Goal: Task Accomplishment & Management: Complete application form

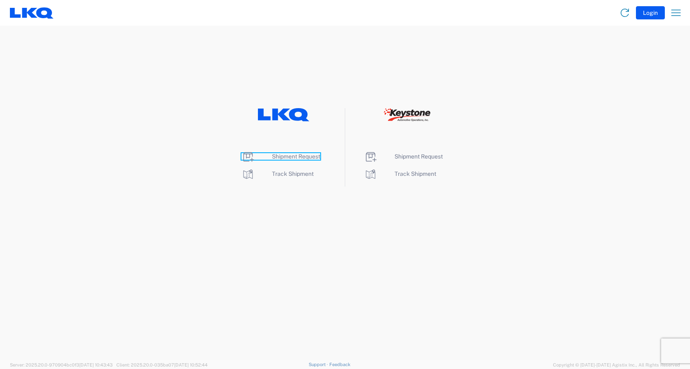
click at [290, 157] on span "Shipment Request" at bounding box center [296, 156] width 48 height 7
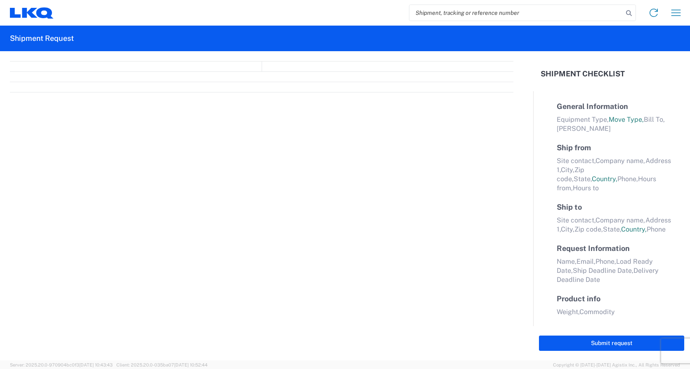
select select "FULL"
select select "LBS"
select select "IN"
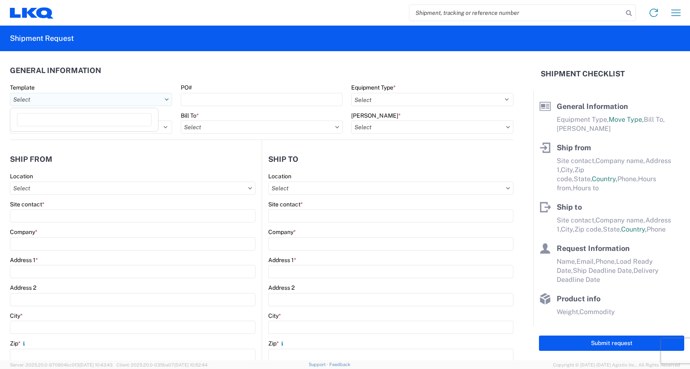
click at [77, 102] on input "text" at bounding box center [91, 99] width 162 height 13
type input "1745"
click at [70, 137] on div "1745_Tulsa_1760_Houston" at bounding box center [84, 136] width 144 height 13
type input "1745_Tulsa_1760_Houston"
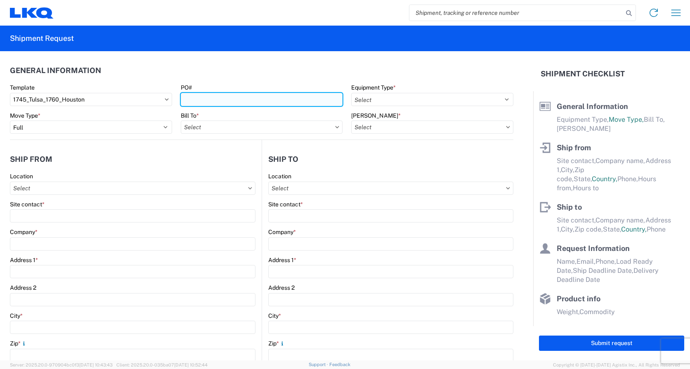
click at [212, 99] on input "PO#" at bounding box center [262, 99] width 162 height 13
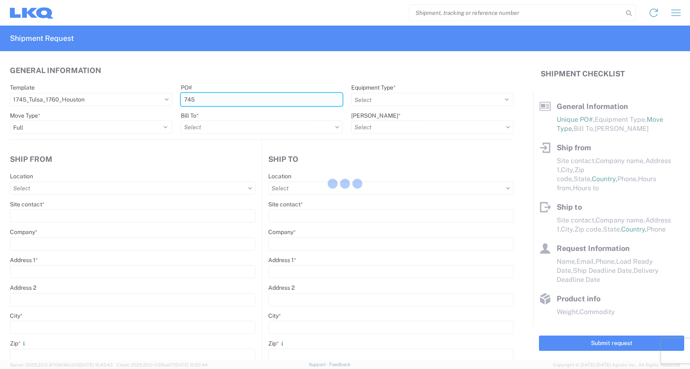
type input "745-"
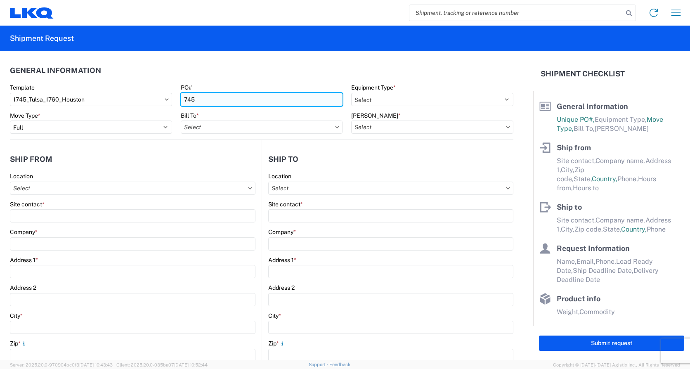
select select
type input "Shipping"
type input "LKQ Apex Auto Parts"
type input "[STREET_ADDRESS][PERSON_NAME]"
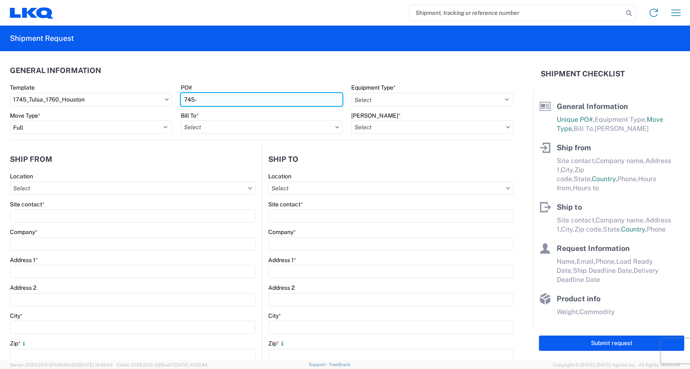
type input "Tulsa"
type input "74127"
type input "Receiving"
type input "LKQ Best Core"
type input "[STREET_ADDRESS]"
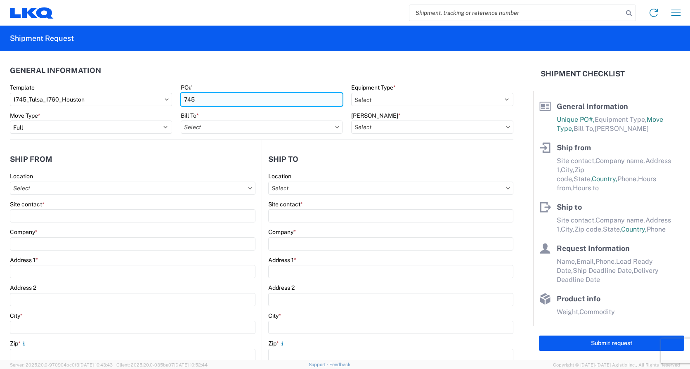
type input "[GEOGRAPHIC_DATA]"
type input "77038"
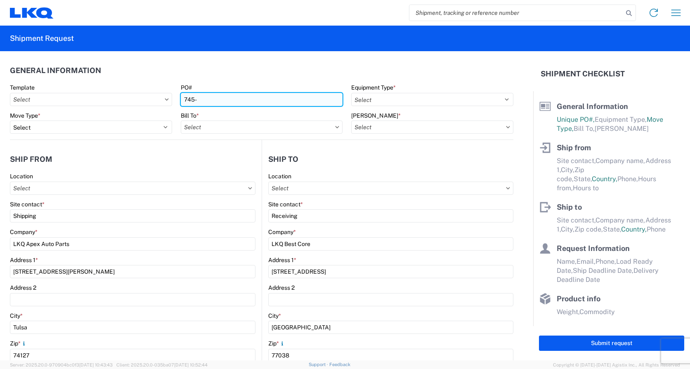
type input "[DATE]"
type input "42000"
type input "Miscellaneous (alt, comp, conv, etc)"
type input "1"
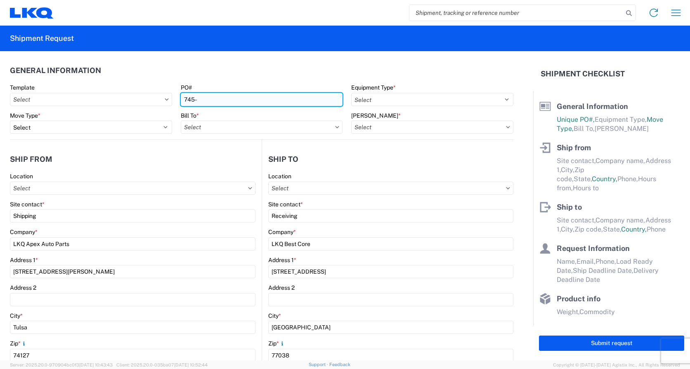
type input "1"
select select "US"
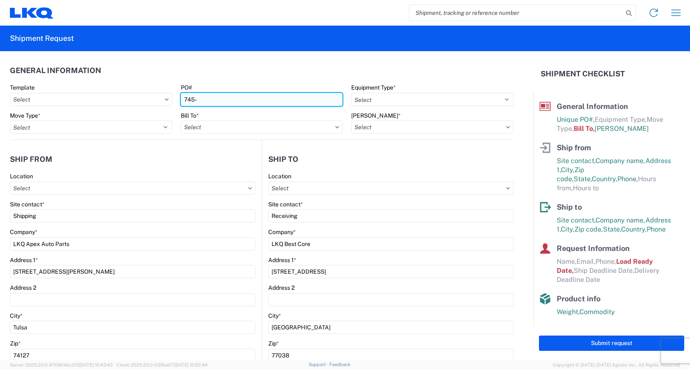
type input "1760-1300-50180-0000 - 1760 Freight In - Cores"
type input "1745 - LKQ Apex Auto Parts"
type input "1760 - LKQ Best Core"
type input "745-215"
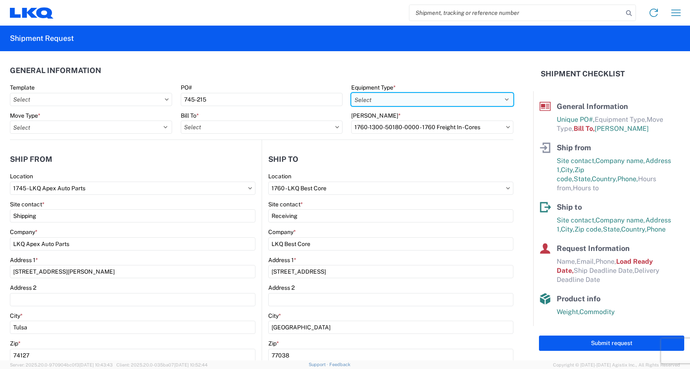
click at [395, 96] on select "Select 53’ Dry Van Flatbed Dropdeck (van) Lowboy (flatbed) Rail" at bounding box center [432, 99] width 162 height 13
select select "STDV"
click at [351, 93] on select "Select 53’ Dry Van Flatbed Dropdeck (van) Lowboy (flatbed) Rail" at bounding box center [432, 99] width 162 height 13
click at [500, 99] on select "Select 53’ Dry Van Flatbed Dropdeck (van) Lowboy (flatbed) Rail" at bounding box center [432, 99] width 162 height 13
click at [500, 98] on select "Select 53’ Dry Van Flatbed Dropdeck (van) Lowboy (flatbed) Rail" at bounding box center [432, 99] width 162 height 13
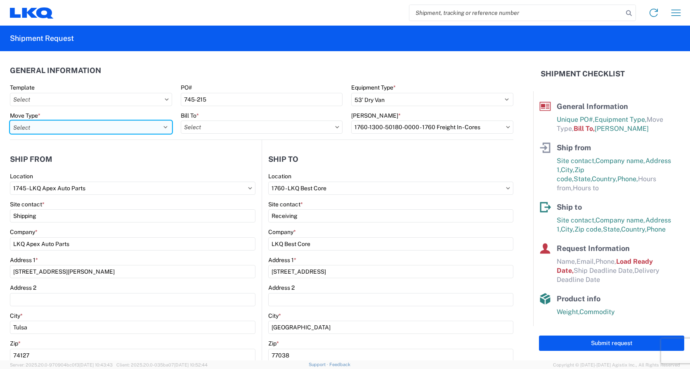
click at [52, 123] on select "Select Full Partial TL" at bounding box center [91, 127] width 162 height 13
select select "FULL"
click at [10, 121] on select "Select Full Partial TL" at bounding box center [91, 127] width 162 height 13
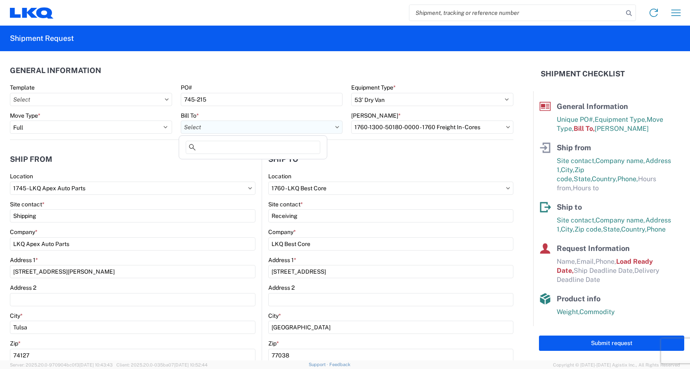
click at [266, 128] on input "text" at bounding box center [262, 127] width 162 height 13
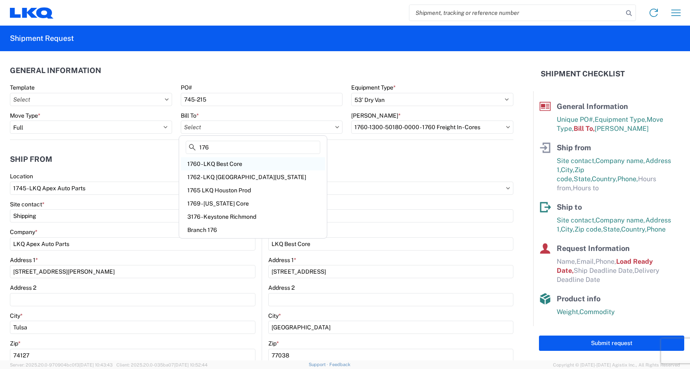
type input "176"
click at [215, 161] on div "1760 - LKQ Best Core" at bounding box center [253, 163] width 144 height 13
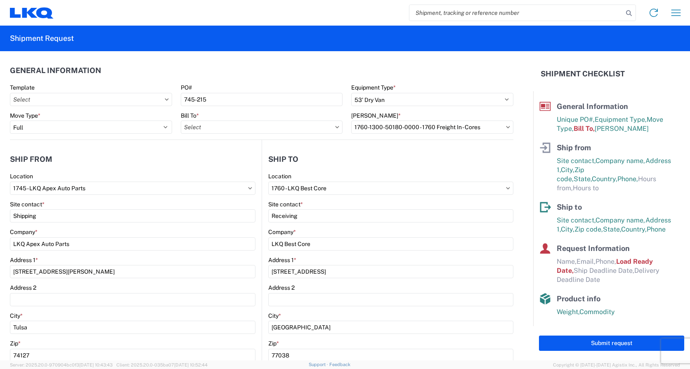
type input "1760 - LKQ Best Core"
click at [461, 128] on input "text" at bounding box center [432, 127] width 162 height 13
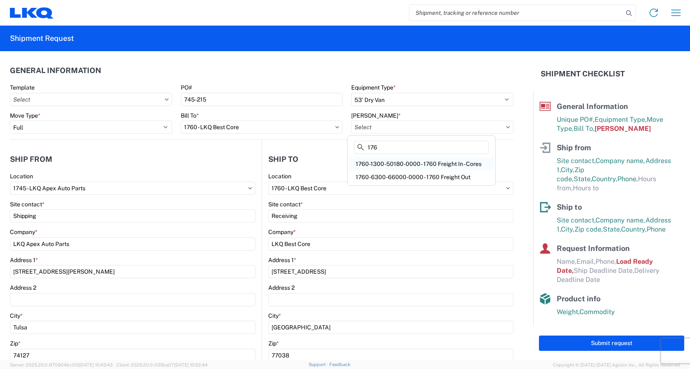
type input "176"
click at [458, 163] on div "1760-1300-50180-0000 - 1760 Freight In - Cores" at bounding box center [421, 163] width 144 height 13
type input "1760-1300-50180-0000 - 1760 Freight In - Cores"
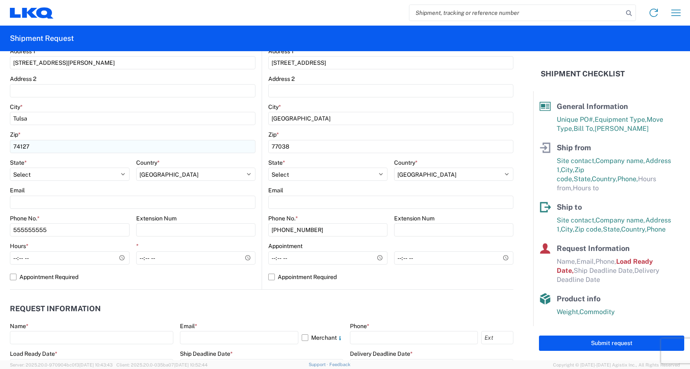
scroll to position [248, 0]
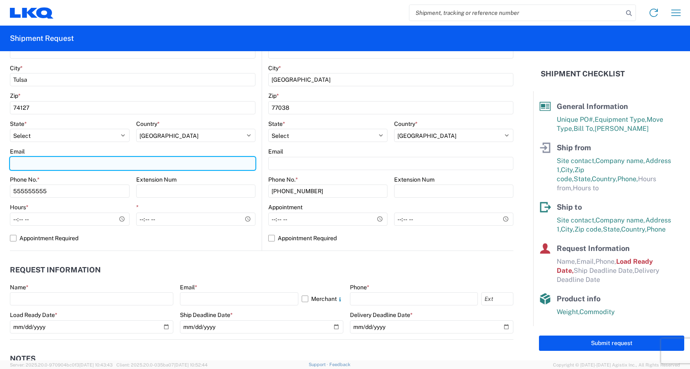
drag, startPoint x: 33, startPoint y: 166, endPoint x: 54, endPoint y: 166, distance: 21.9
click at [33, 166] on input "Email" at bounding box center [133, 163] width 246 height 13
type input "[EMAIL_ADDRESS][DOMAIN_NAME]"
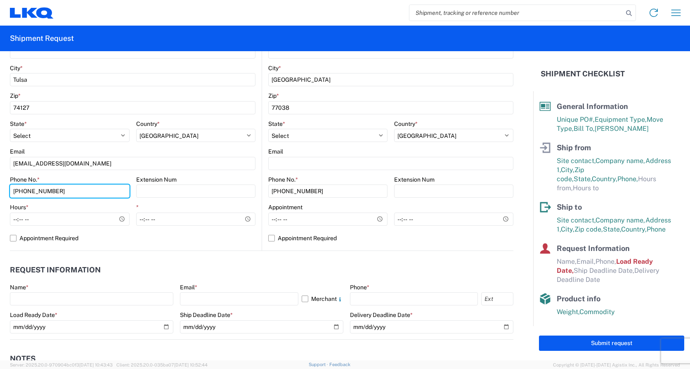
type input "[PHONE_NUMBER]"
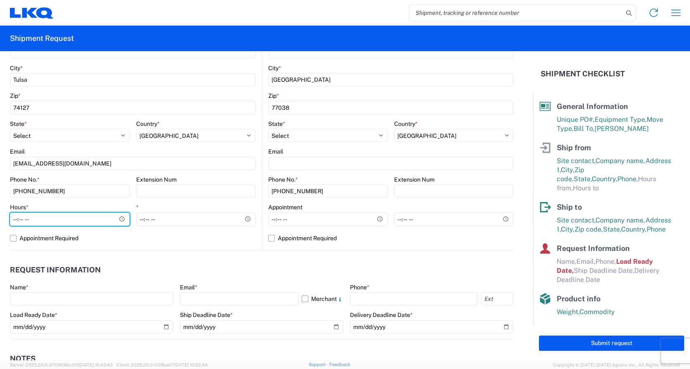
type input "07:00"
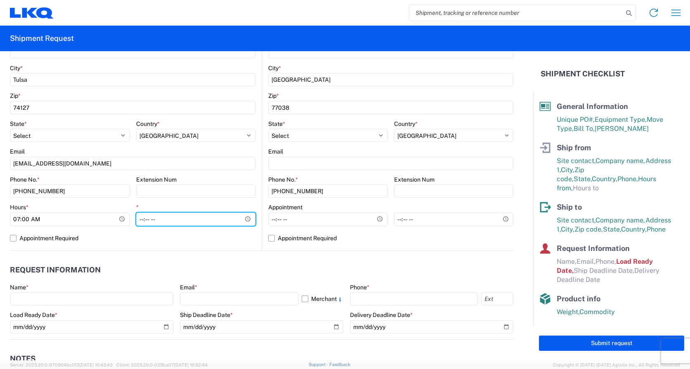
type input "14:00"
click at [13, 238] on label "Appointment Required" at bounding box center [133, 238] width 246 height 13
click at [0, 0] on input "Appointment Required" at bounding box center [0, 0] width 0 height 0
select select "US"
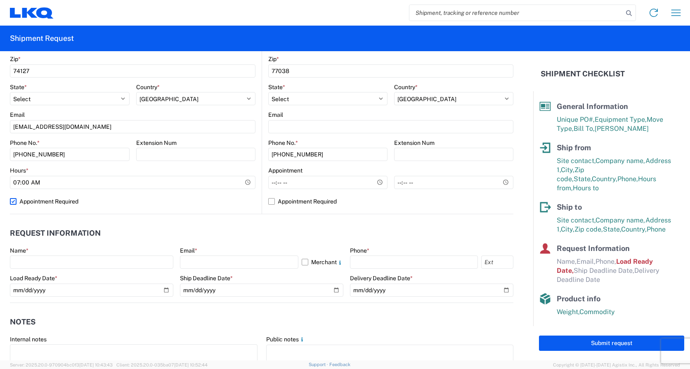
scroll to position [330, 0]
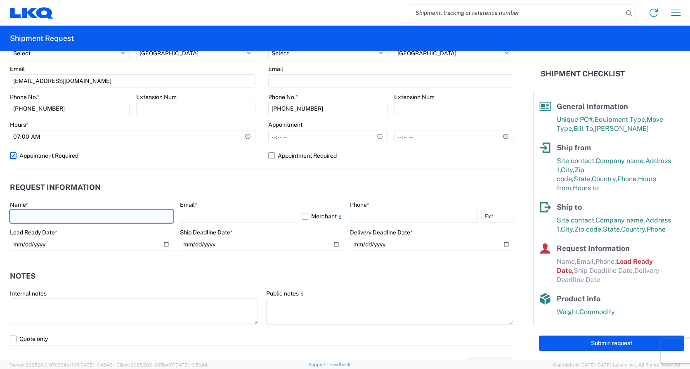
click at [60, 215] on input "text" at bounding box center [91, 216] width 163 height 13
type input "[PERSON_NAME]"
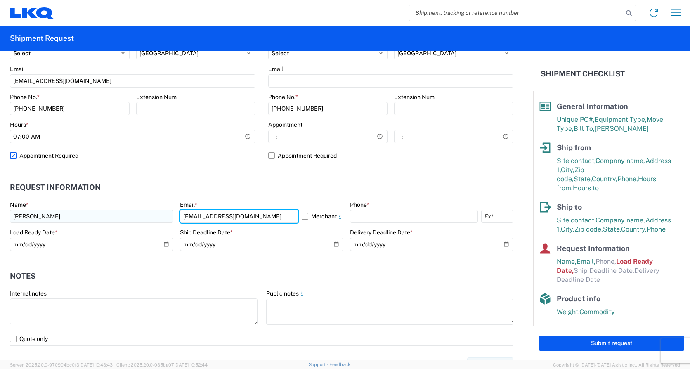
type input "[EMAIL_ADDRESS][DOMAIN_NAME]"
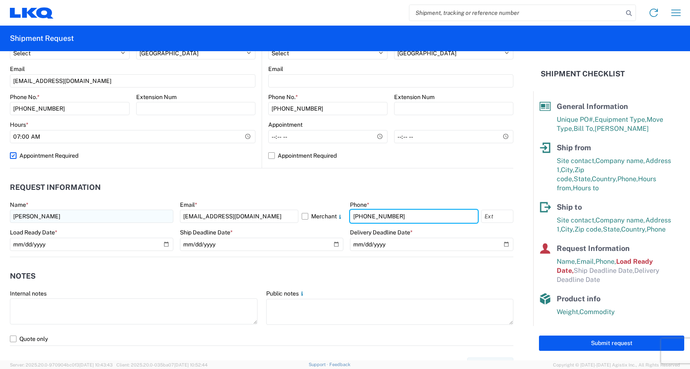
type input "[PHONE_NUMBER]"
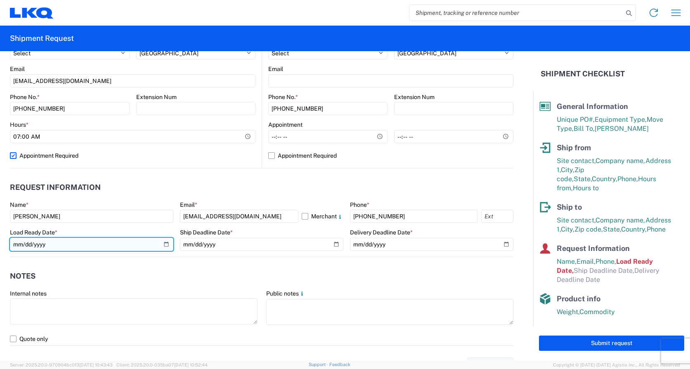
click at [163, 243] on input "[DATE]" at bounding box center [91, 244] width 163 height 13
type input "[DATE]"
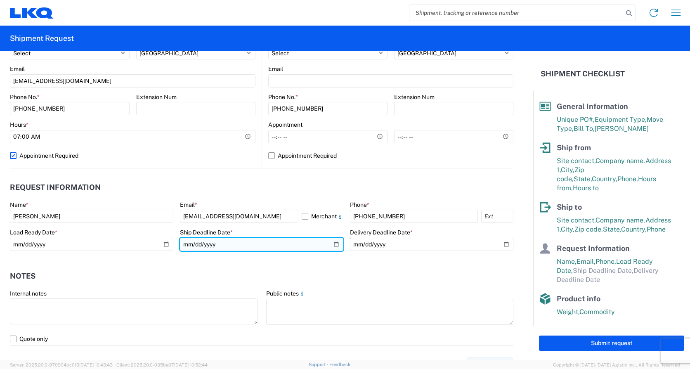
click at [332, 244] on input "date" at bounding box center [261, 244] width 163 height 13
type input "[DATE]"
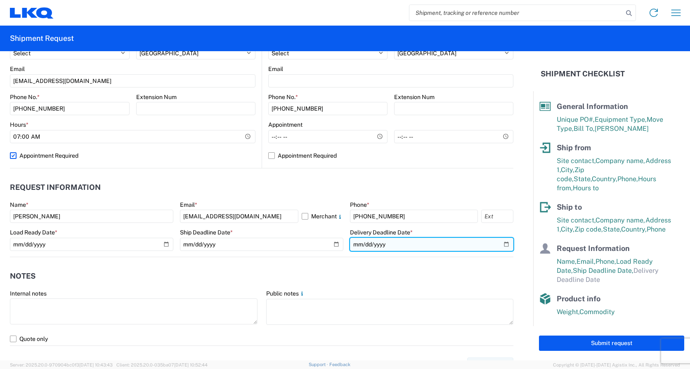
click at [501, 243] on input "date" at bounding box center [431, 244] width 163 height 13
type input "[DATE]"
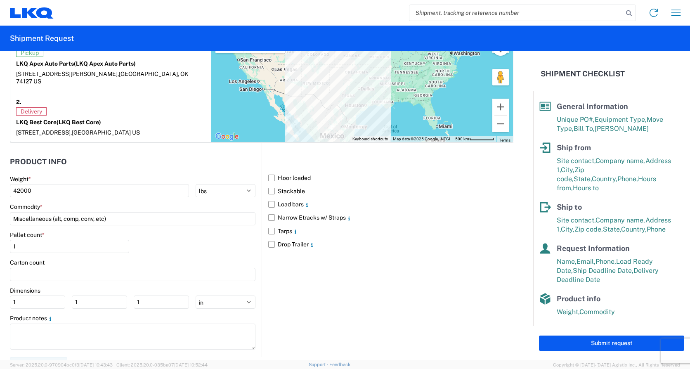
scroll to position [681, 0]
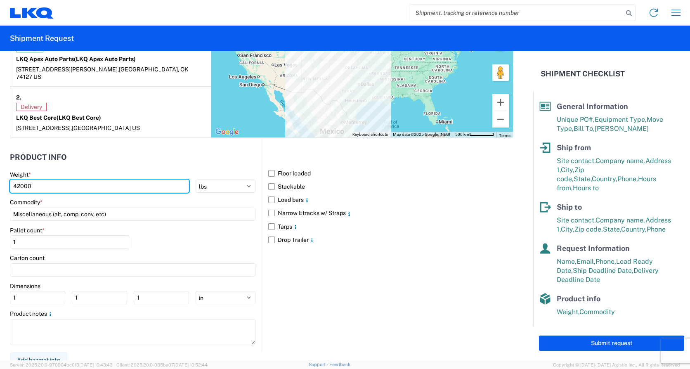
drag, startPoint x: 35, startPoint y: 175, endPoint x: -2, endPoint y: 176, distance: 37.2
click at [0, 176] on html "Home Shipment request Shipment tracking Shipment Request General Information Te…" at bounding box center [345, 184] width 690 height 369
type input "35828"
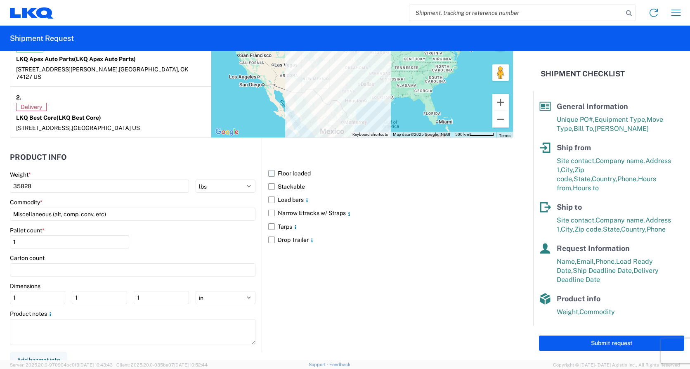
click at [268, 167] on label "Floor loaded" at bounding box center [390, 173] width 245 height 13
click at [0, 0] on input "Floor loaded" at bounding box center [0, 0] width 0 height 0
drag, startPoint x: 43, startPoint y: 238, endPoint x: -2, endPoint y: 231, distance: 45.5
click at [0, 231] on html "Home Shipment request Shipment tracking Shipment Request General Information Te…" at bounding box center [345, 184] width 690 height 369
type input "19"
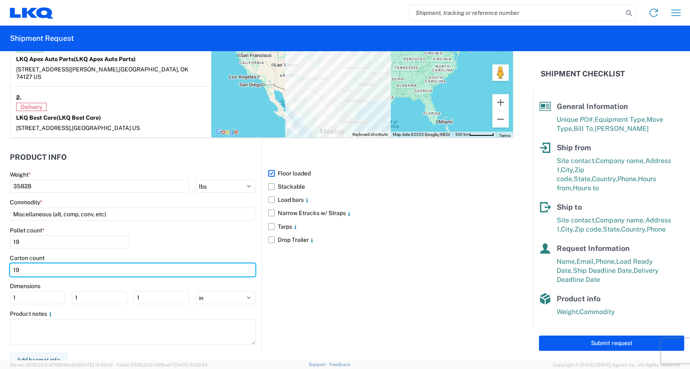
type input "19"
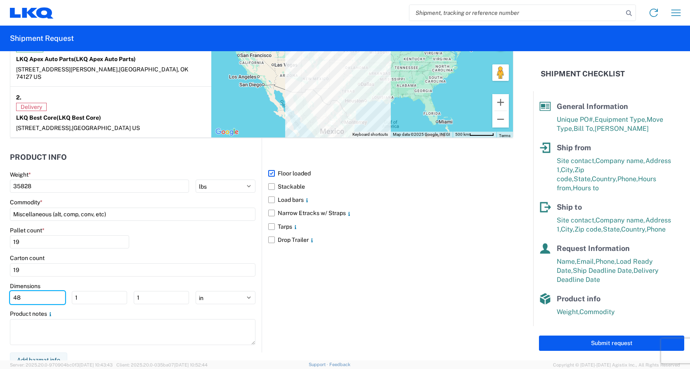
type input "48"
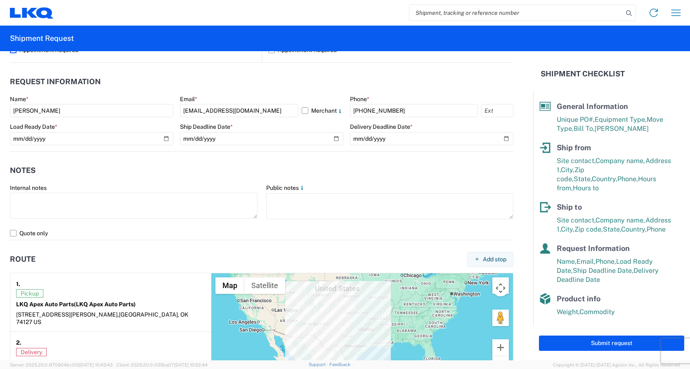
scroll to position [475, 0]
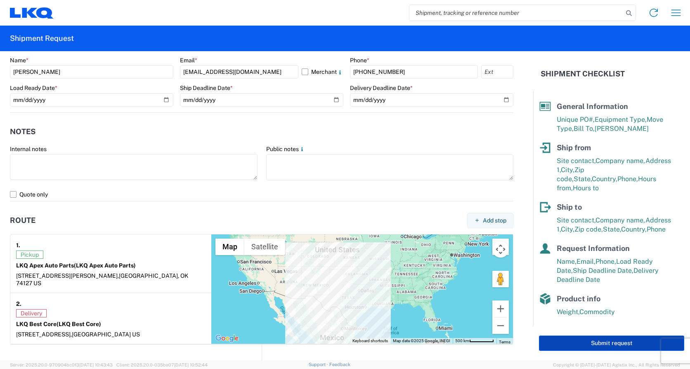
click at [620, 343] on button "Submit request" at bounding box center [611, 343] width 145 height 15
